Goal: Transaction & Acquisition: Download file/media

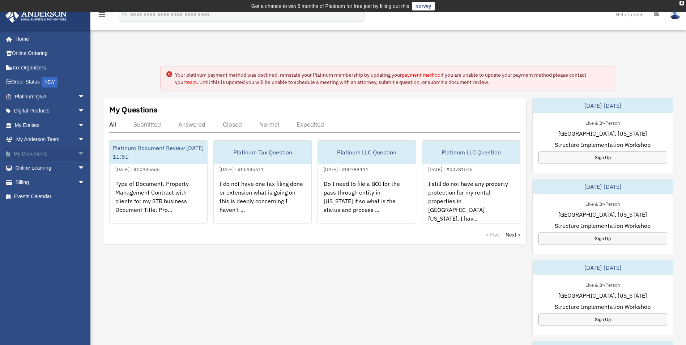
click at [24, 149] on link "My Documents arrow_drop_down" at bounding box center [50, 153] width 91 height 14
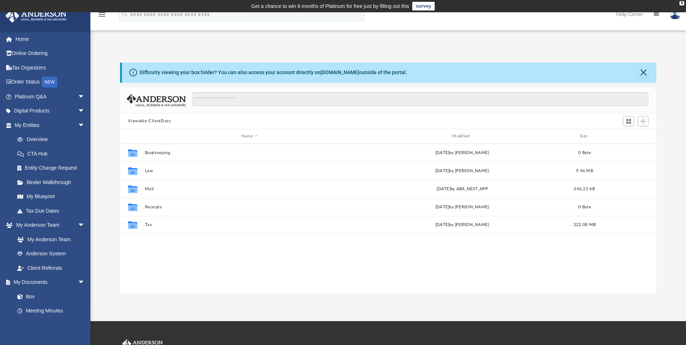
scroll to position [159, 531]
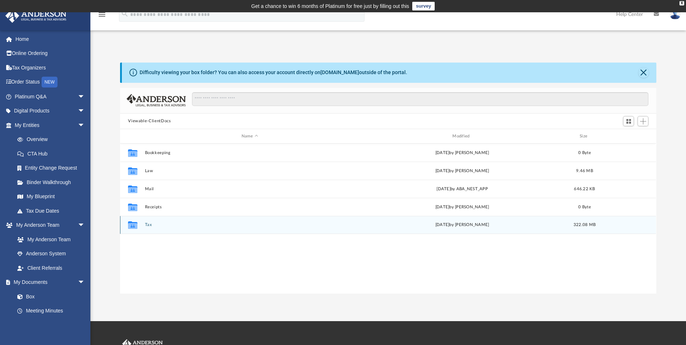
click at [160, 221] on div "Collaborated Folder Tax [DATE] by [PERSON_NAME] 322.08 MB" at bounding box center [388, 225] width 536 height 18
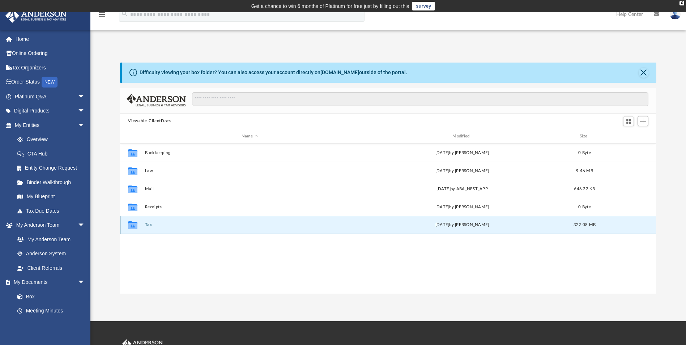
click at [160, 221] on div "Collaborated Folder Tax [DATE] by [PERSON_NAME] 322.08 MB" at bounding box center [388, 225] width 536 height 18
click at [145, 227] on button "Tax" at bounding box center [249, 225] width 209 height 5
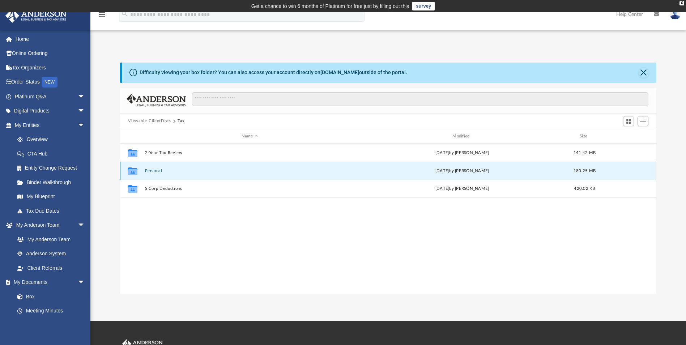
click at [152, 172] on button "Personal" at bounding box center [249, 171] width 209 height 5
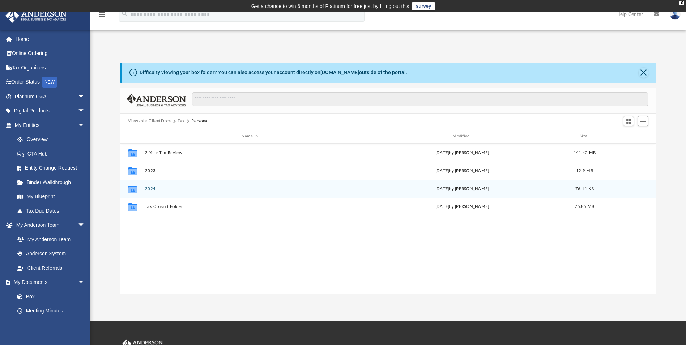
click at [150, 191] on button "2024" at bounding box center [249, 189] width 209 height 5
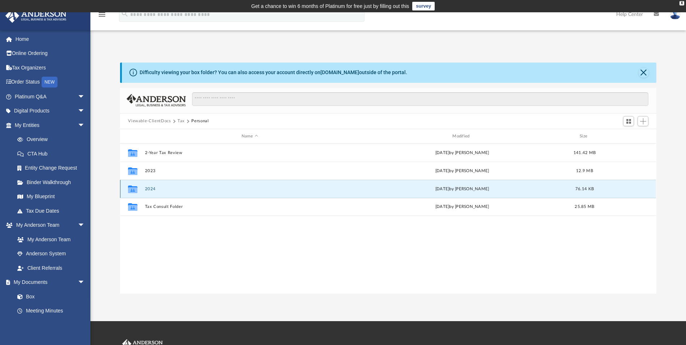
click at [150, 191] on button "2024" at bounding box center [249, 189] width 209 height 5
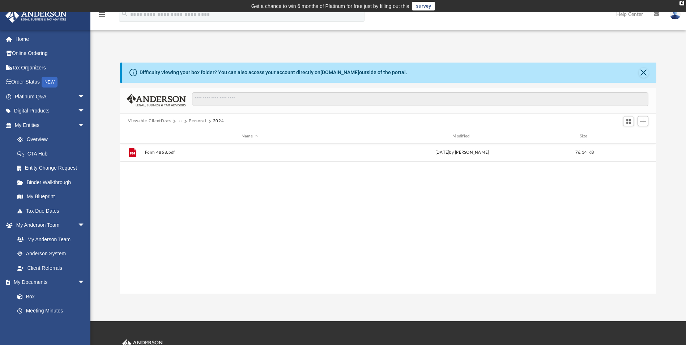
click at [216, 121] on button "2024" at bounding box center [218, 121] width 11 height 7
click at [200, 122] on button "Personal" at bounding box center [197, 121] width 17 height 7
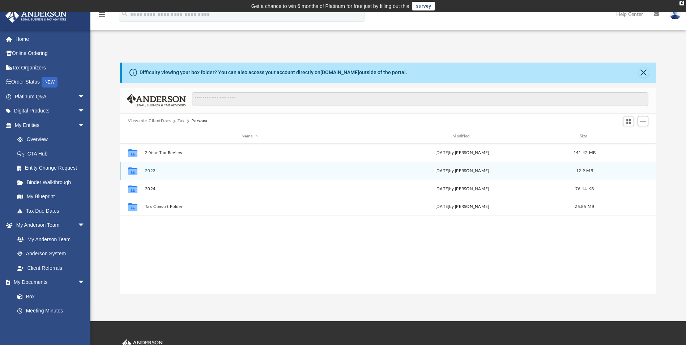
click at [159, 174] on div "Collaborated Folder 2023 [DATE] by [PERSON_NAME] 12.9 MB" at bounding box center [388, 171] width 536 height 18
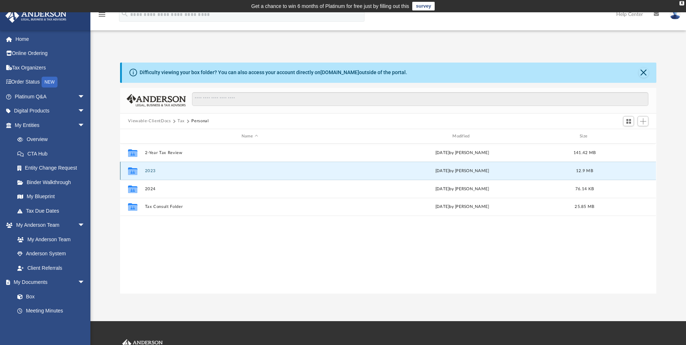
click at [159, 174] on div "Collaborated Folder 2023 [DATE] by [PERSON_NAME] 12.9 MB" at bounding box center [388, 171] width 536 height 18
click at [146, 171] on button "2023" at bounding box center [249, 171] width 209 height 5
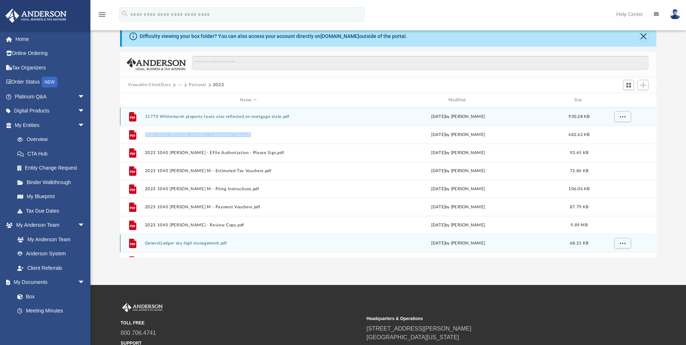
scroll to position [0, 0]
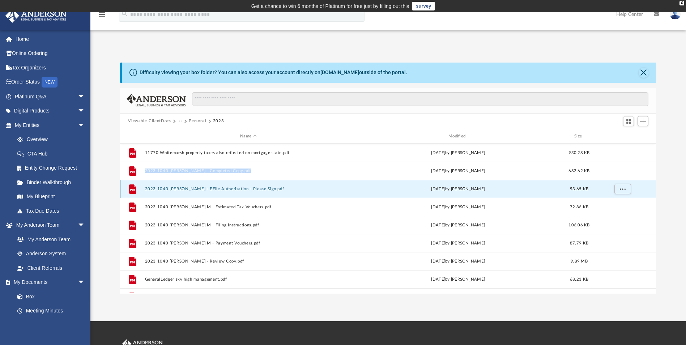
click at [222, 190] on button "2023 1040 [PERSON_NAME] - EFile Authorization - Please Sign.pdf" at bounding box center [248, 189] width 207 height 5
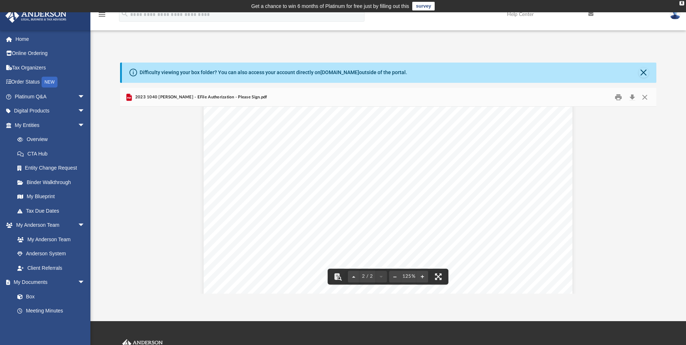
scroll to position [789, 0]
click at [646, 95] on button "Close" at bounding box center [644, 96] width 13 height 11
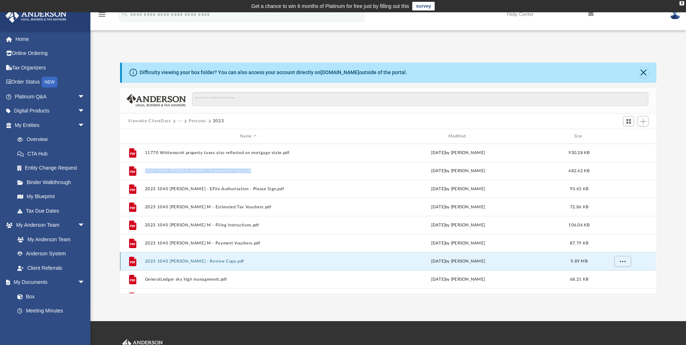
click at [193, 262] on button "2023 1040 [PERSON_NAME] - Review Copy.pdf" at bounding box center [248, 261] width 207 height 5
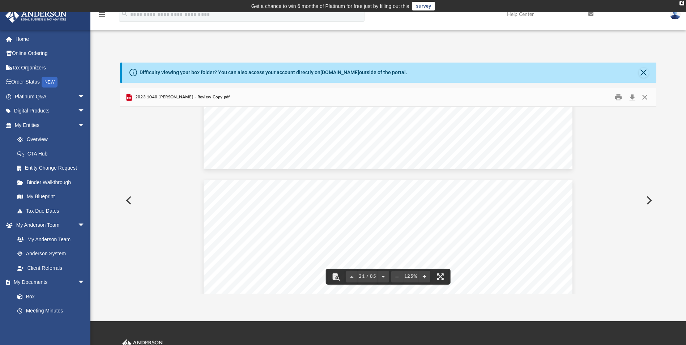
scroll to position [9746, 0]
drag, startPoint x: 543, startPoint y: 227, endPoint x: 513, endPoint y: 226, distance: 29.3
click at [516, 226] on span "219,540." at bounding box center [534, 228] width 37 height 6
drag, startPoint x: 513, startPoint y: 226, endPoint x: 520, endPoint y: 227, distance: 6.7
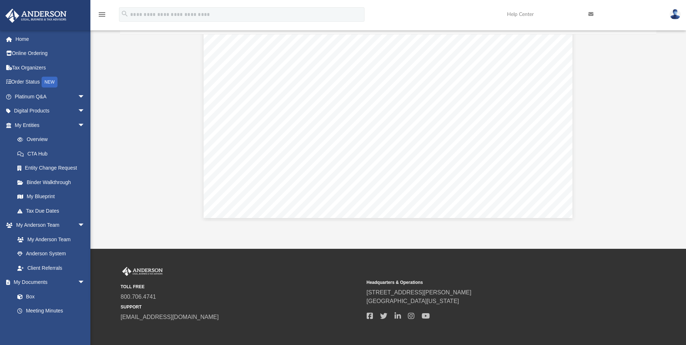
scroll to position [41307, 0]
click at [364, 123] on div "Page 85" at bounding box center [388, 230] width 369 height 477
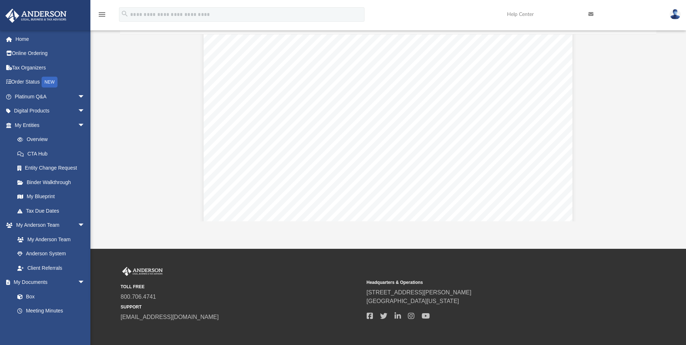
click at [364, 123] on div "Page 85" at bounding box center [388, 121] width 369 height 477
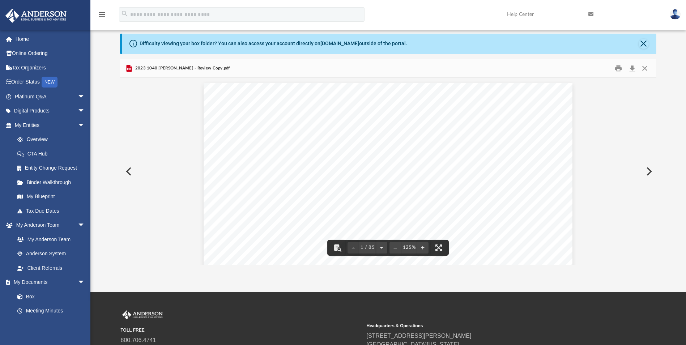
scroll to position [0, 0]
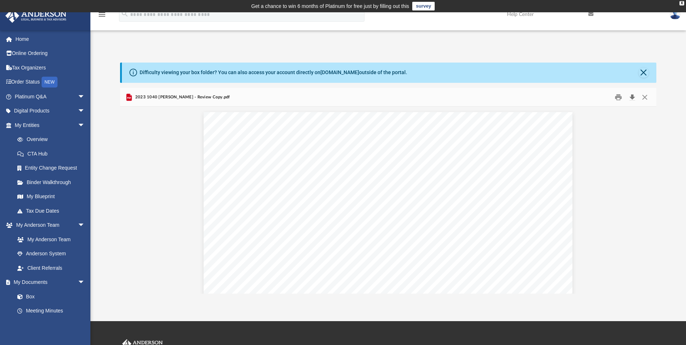
click at [634, 96] on button "Download" at bounding box center [632, 96] width 13 height 11
click at [649, 70] on div "Difficulty viewing your box folder? You can also access your account directly o…" at bounding box center [389, 73] width 534 height 20
click at [644, 70] on button "Close" at bounding box center [644, 73] width 10 height 10
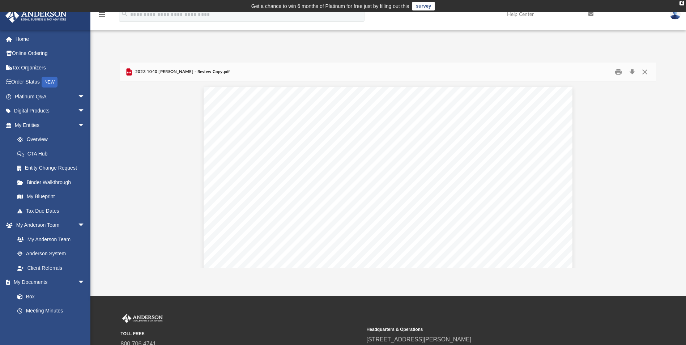
click at [101, 18] on icon "menu" at bounding box center [102, 14] width 9 height 9
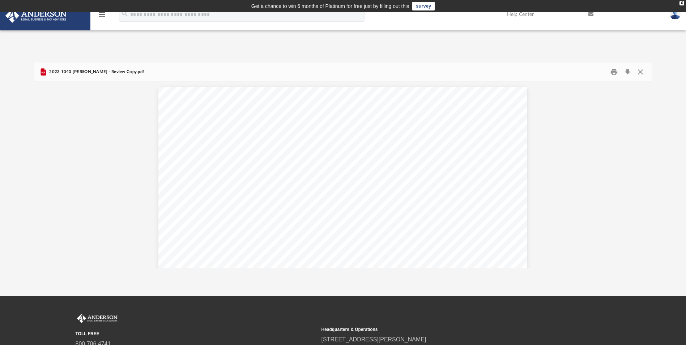
scroll to position [159, 612]
